Goal: Information Seeking & Learning: Learn about a topic

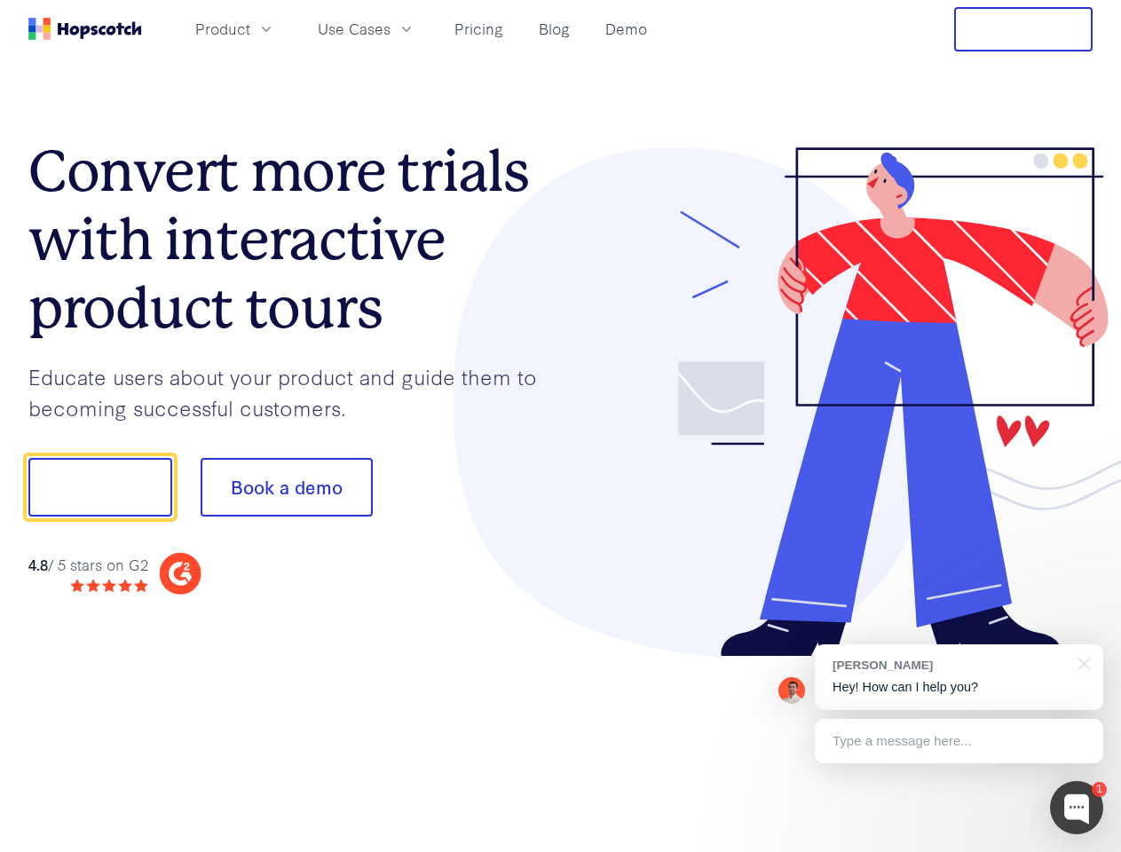
click at [561, 426] on div at bounding box center [827, 402] width 533 height 511
click at [250, 28] on span "Product" at bounding box center [222, 29] width 55 height 22
click at [391, 28] on span "Use Cases" at bounding box center [354, 29] width 73 height 22
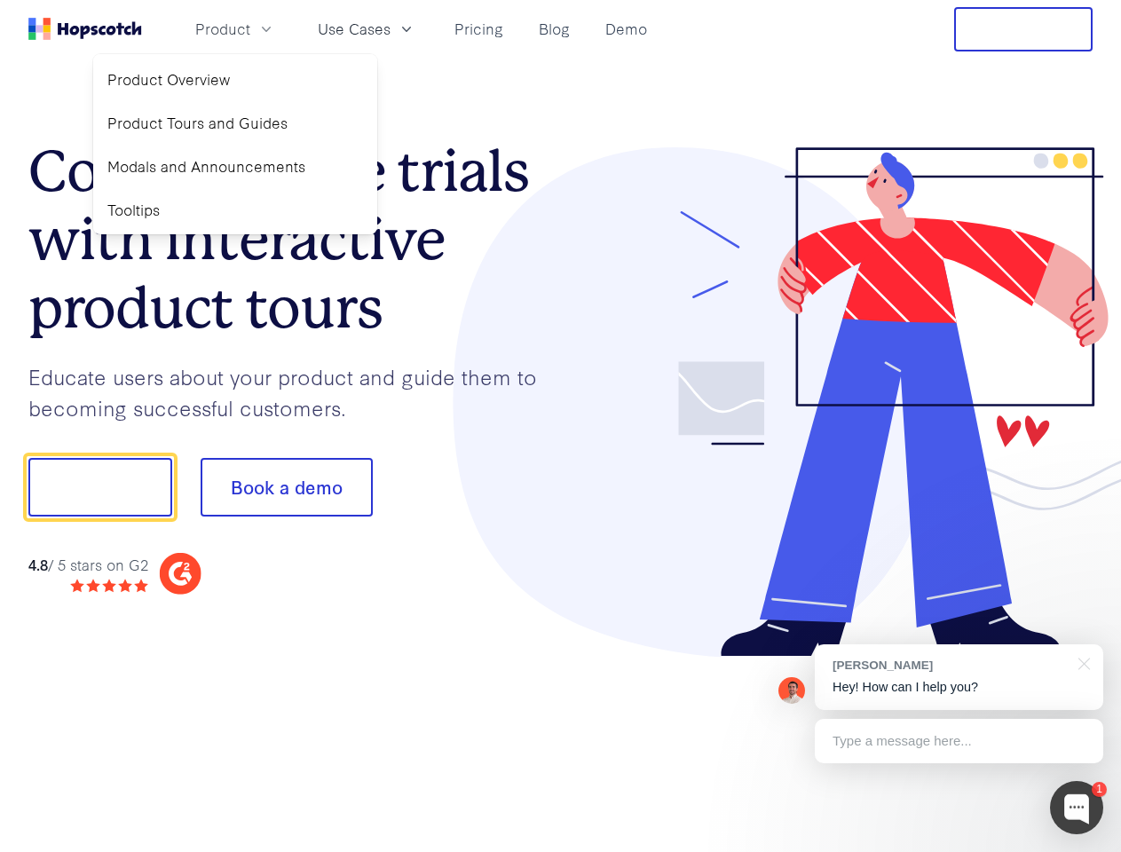
click at [1024, 29] on button "Free Trial" at bounding box center [1024, 29] width 139 height 44
click at [99, 487] on button "Show me!" at bounding box center [100, 487] width 144 height 59
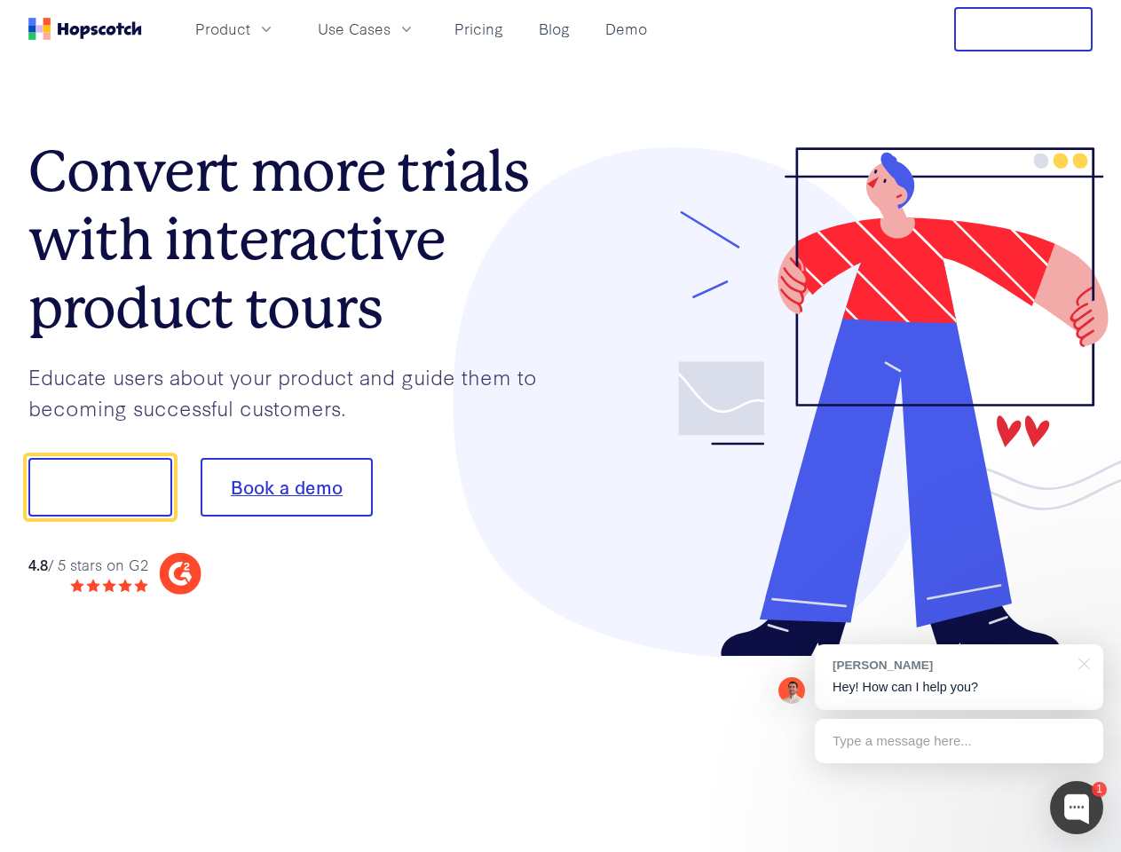
click at [286, 487] on button "Book a demo" at bounding box center [287, 487] width 172 height 59
click at [1077, 808] on div at bounding box center [1076, 807] width 53 height 53
click at [959, 677] on div "[PERSON_NAME] Hey! How can I help you?" at bounding box center [959, 678] width 289 height 66
click at [1082, 662] on div at bounding box center [937, 485] width 333 height 592
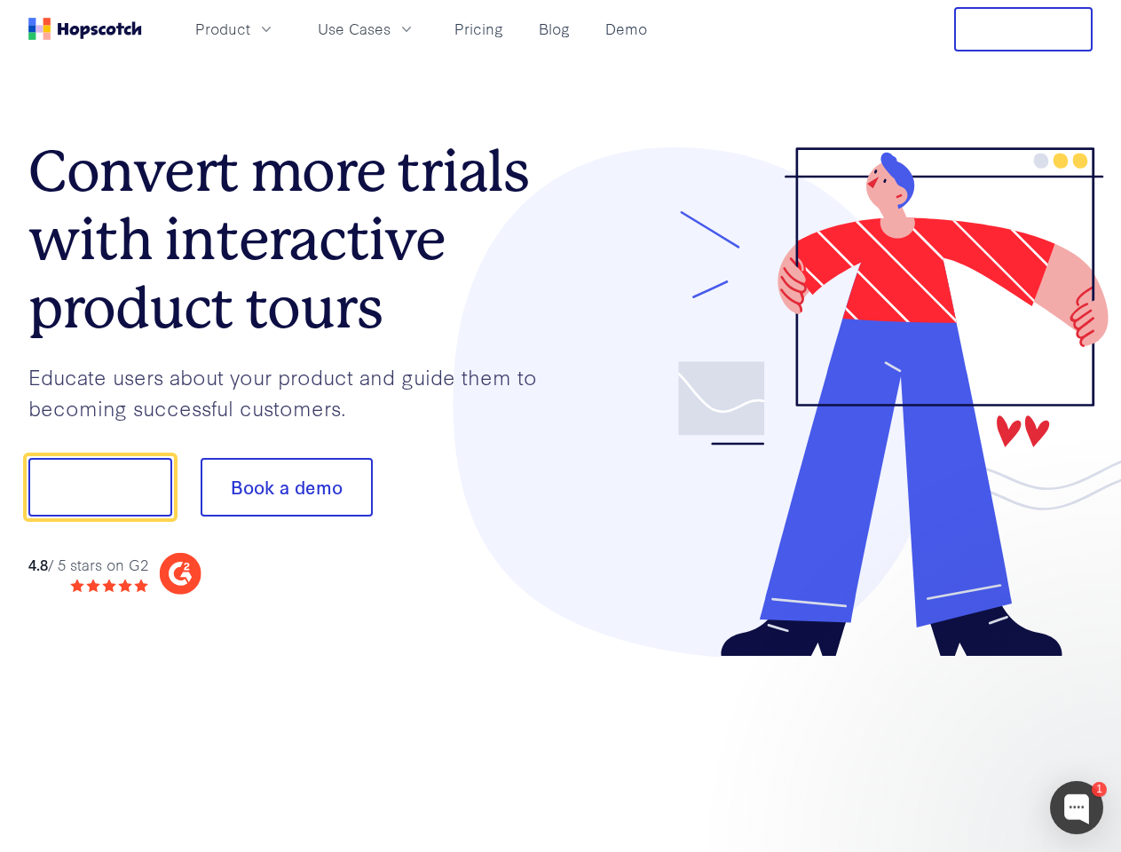
click at [959, 741] on div at bounding box center [937, 604] width 333 height 354
